Goal: Register for event/course

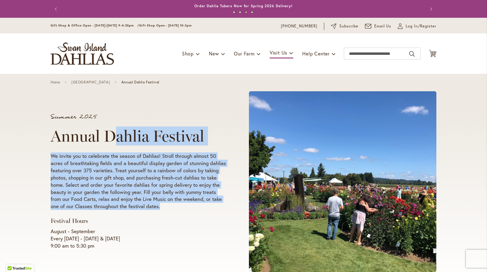
drag, startPoint x: 129, startPoint y: 161, endPoint x: 211, endPoint y: 205, distance: 92.9
click at [211, 205] on div "Summer 2025 Annual Dahlia Festival We invite you to celebrate the season of Dah…" at bounding box center [138, 182] width 175 height 136
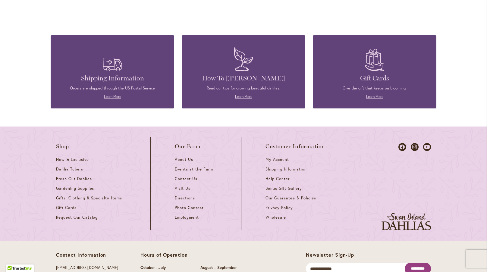
scroll to position [1618, 0]
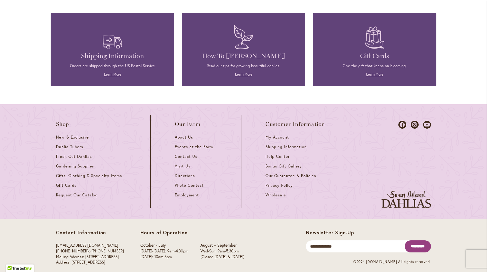
click at [177, 164] on span "Visit Us" at bounding box center [183, 166] width 16 height 5
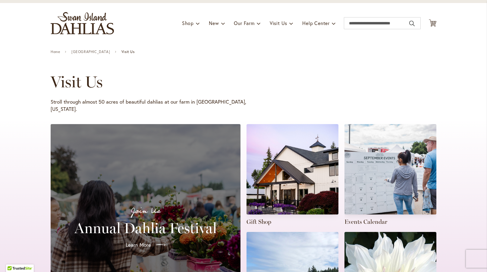
scroll to position [90, 0]
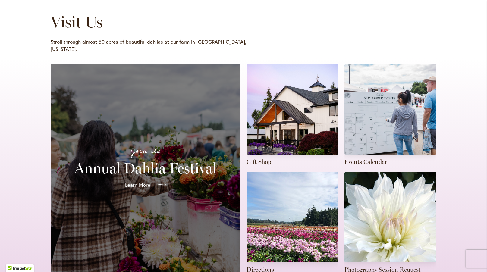
click at [143, 181] on span "Learn More" at bounding box center [137, 184] width 25 height 7
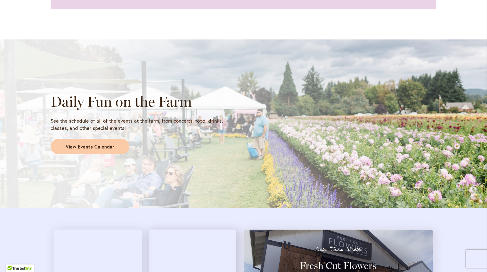
scroll to position [482, 0]
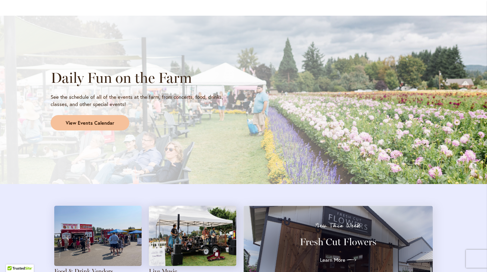
click at [103, 122] on span "View Events Calendar" at bounding box center [90, 123] width 48 height 7
